Goal: Information Seeking & Learning: Learn about a topic

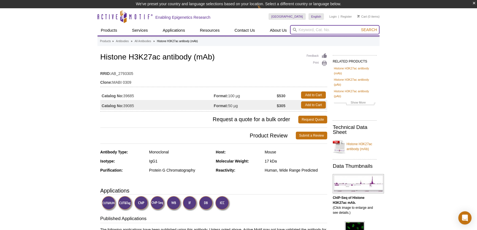
click at [310, 33] on input "search" at bounding box center [335, 29] width 90 height 9
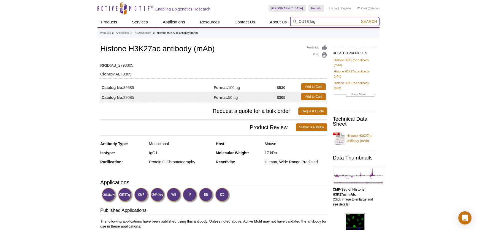
click at [370, 18] on input "CUT&Tag" at bounding box center [335, 21] width 90 height 9
click at [371, 25] on input "CUT&Tag" at bounding box center [335, 21] width 90 height 9
type input "CUT&Tag"
click at [371, 22] on span "Search" at bounding box center [369, 21] width 16 height 4
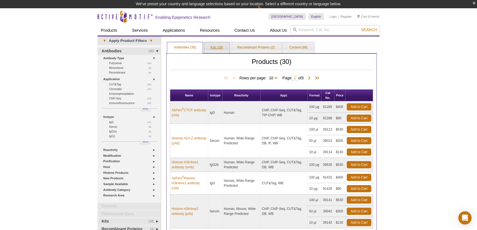
click at [215, 46] on link "Kits (18)" at bounding box center [217, 47] width 26 height 11
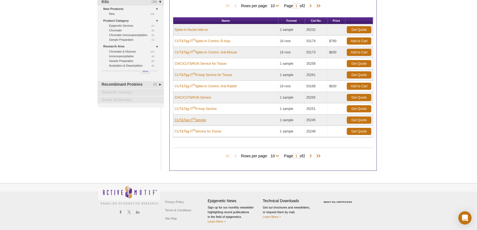
scroll to position [64, 0]
click at [311, 154] on span at bounding box center [311, 156] width 6 height 6
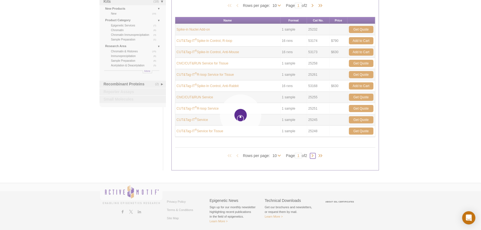
type input "2"
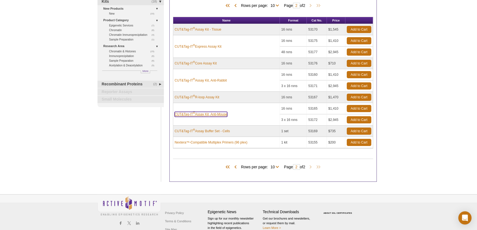
click at [208, 114] on link "CUT&Tag-IT ® Assay Kit, Anti-Mouse" at bounding box center [201, 114] width 53 height 5
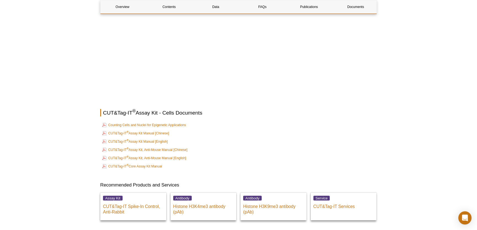
scroll to position [1843, 0]
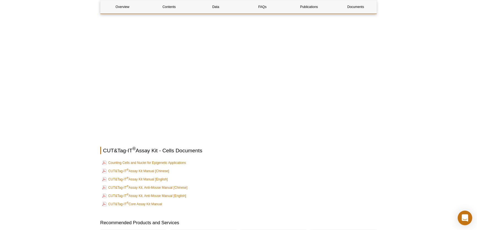
click at [466, 218] on icon "Open Intercom Messenger" at bounding box center [465, 217] width 6 height 7
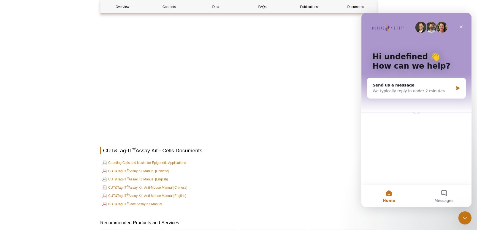
scroll to position [0, 0]
click at [348, 198] on td "CUT&Tag-IT ® Assay Kit, Anti-Mouse Manual [English]" at bounding box center [239, 196] width 276 height 8
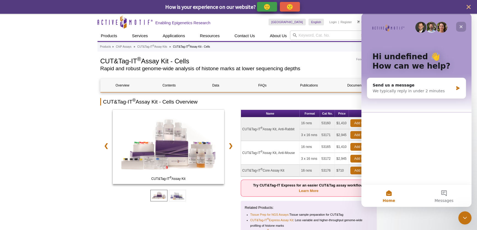
click at [459, 26] on icon "Close" at bounding box center [461, 27] width 4 height 4
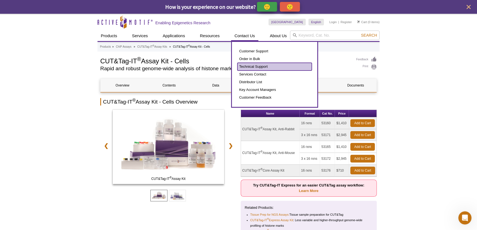
click at [251, 66] on link "Technical Support" at bounding box center [275, 67] width 74 height 8
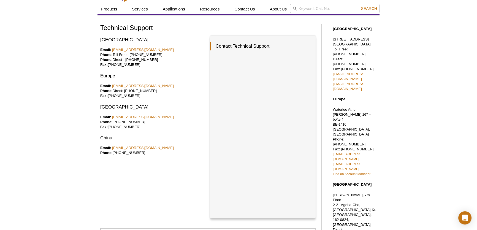
scroll to position [25, 0]
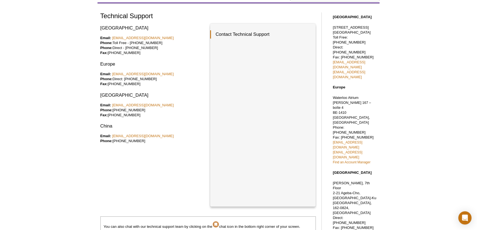
click at [424, 103] on div "Active Motif Logo Enabling Epigenetics Research 0 Search Skip to content Active…" at bounding box center [238, 176] width 477 height 402
